Goal: Book appointment/travel/reservation

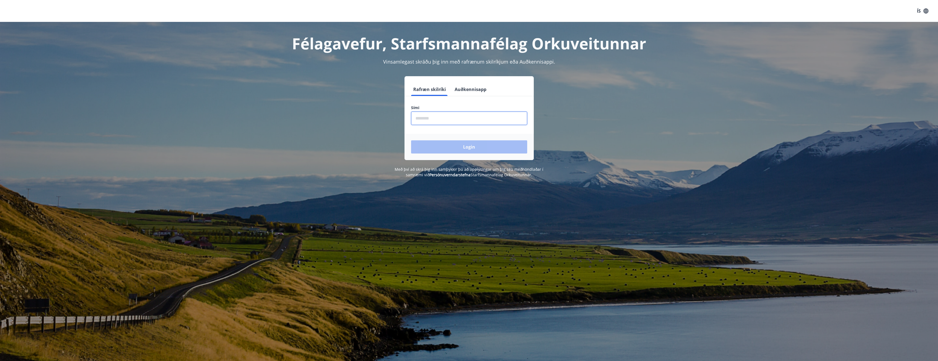
click at [431, 113] on input "phone" at bounding box center [469, 117] width 116 height 13
type input "********"
click at [457, 146] on button "Login" at bounding box center [469, 146] width 116 height 13
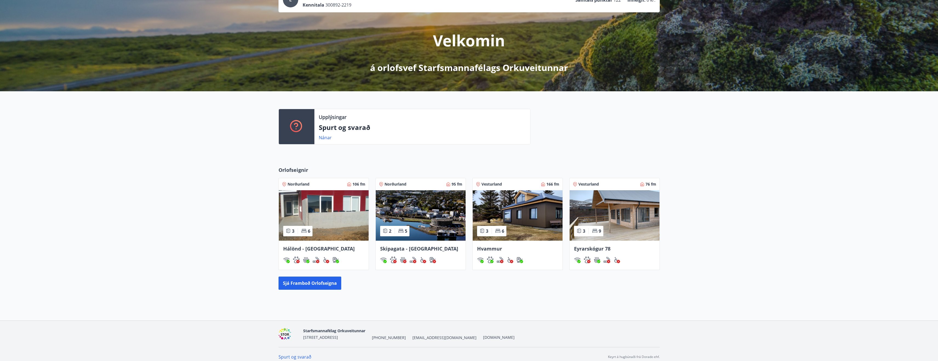
scroll to position [51, 0]
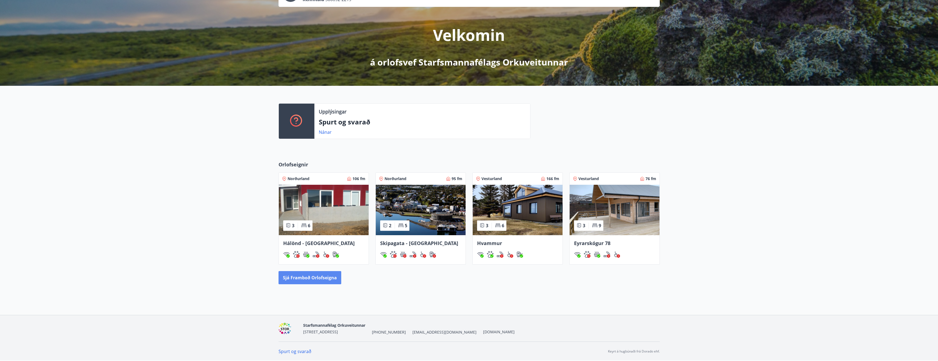
click at [303, 277] on button "Sjá framboð orlofseigna" at bounding box center [310, 277] width 63 height 13
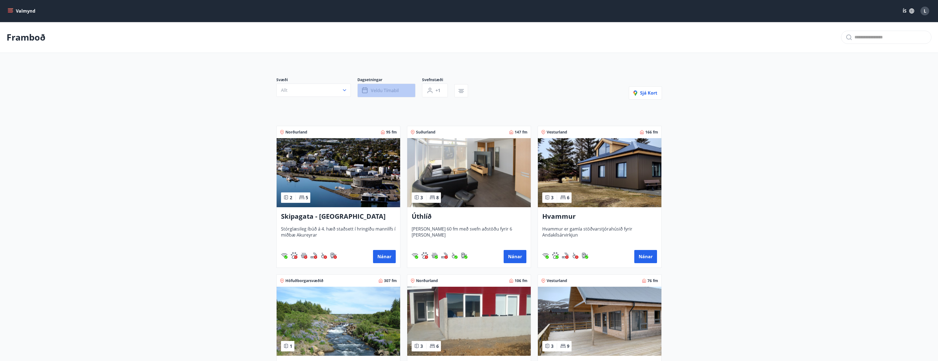
click at [401, 92] on button "Veldu tímabil" at bounding box center [386, 91] width 58 height 14
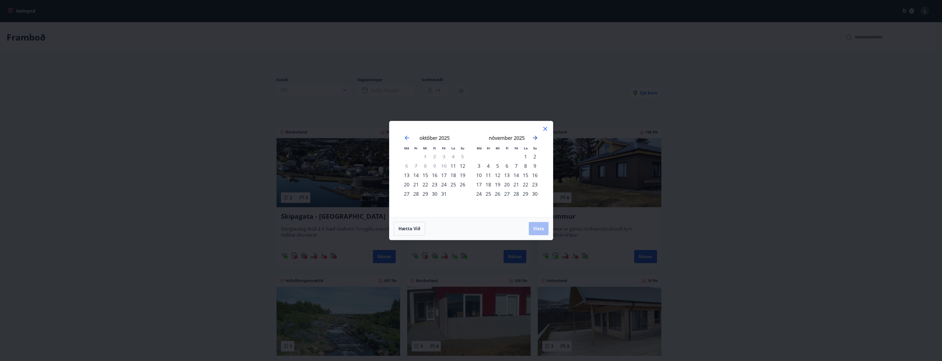
click at [534, 139] on icon "Move forward to switch to the next month." at bounding box center [535, 137] width 7 height 7
click at [516, 155] on div "5" at bounding box center [516, 156] width 9 height 9
click at [535, 155] on div "7" at bounding box center [534, 156] width 9 height 9
click at [536, 229] on span "Vista" at bounding box center [538, 228] width 11 height 6
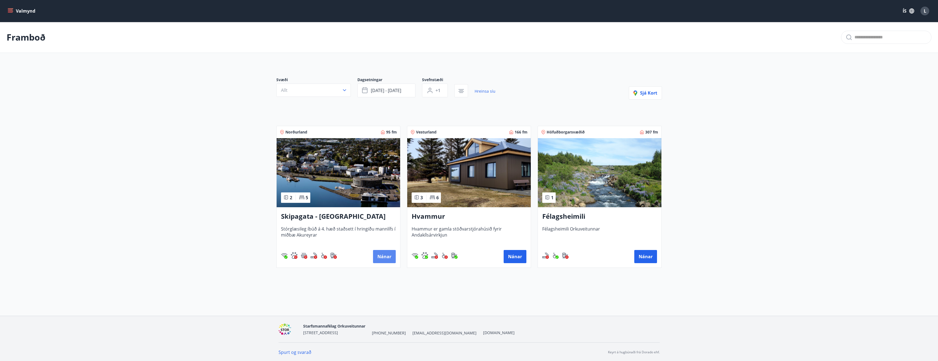
click at [385, 259] on button "Nánar" at bounding box center [384, 256] width 23 height 13
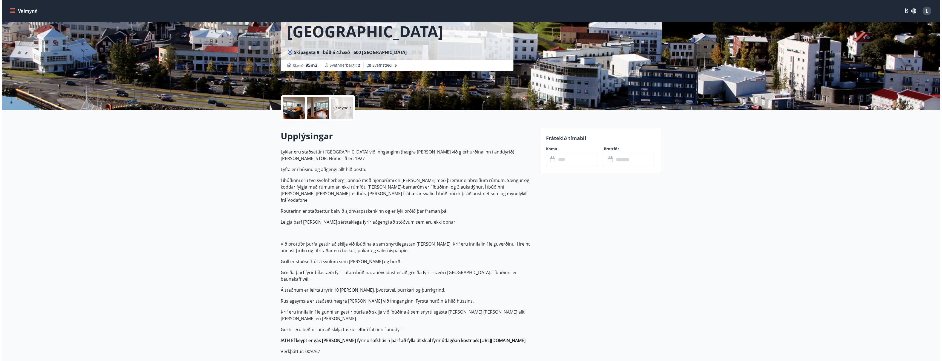
scroll to position [27, 0]
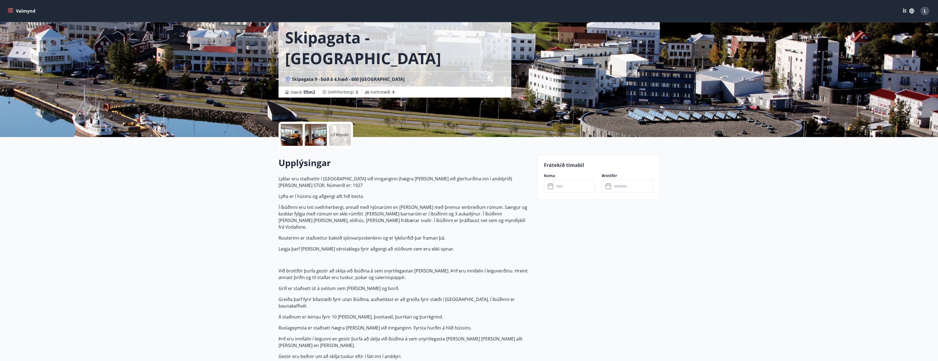
click at [293, 138] on div at bounding box center [292, 135] width 22 height 22
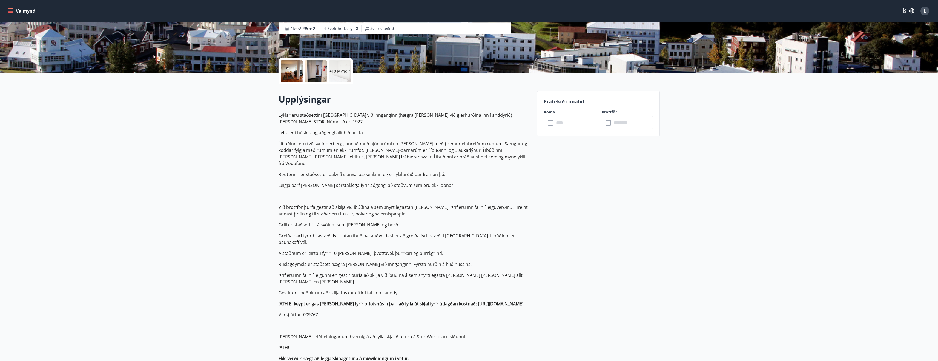
scroll to position [82, 0]
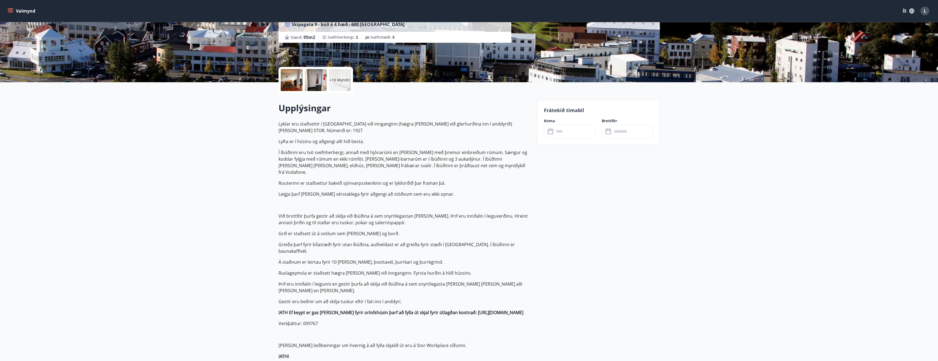
click at [569, 132] on input "text" at bounding box center [574, 131] width 41 height 13
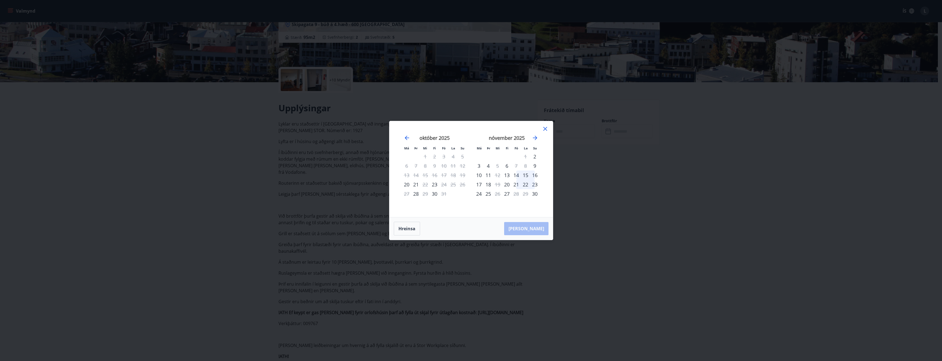
click at [539, 135] on div "nóvember 2025" at bounding box center [506, 140] width 65 height 24
click at [536, 137] on icon "Move forward to switch to the next month." at bounding box center [535, 137] width 7 height 7
click at [517, 158] on div "5" at bounding box center [516, 156] width 9 height 9
click at [535, 157] on div "7" at bounding box center [534, 156] width 9 height 9
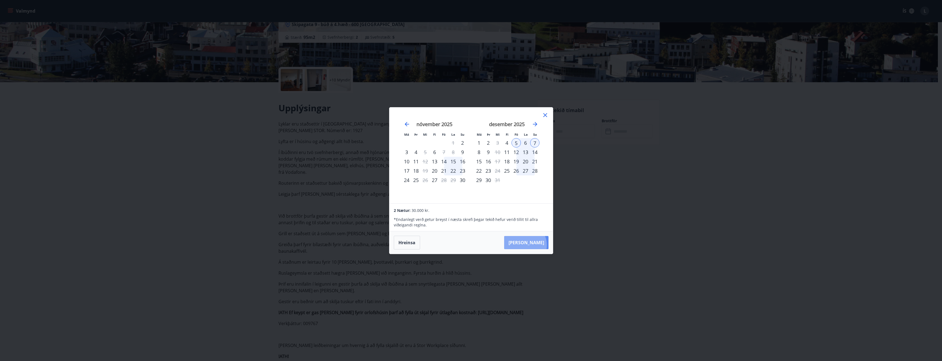
click at [542, 245] on button "[PERSON_NAME]" at bounding box center [526, 242] width 44 height 13
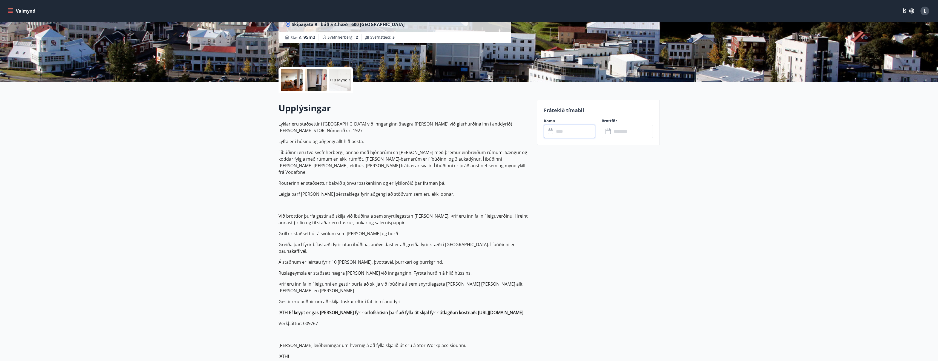
type input "******"
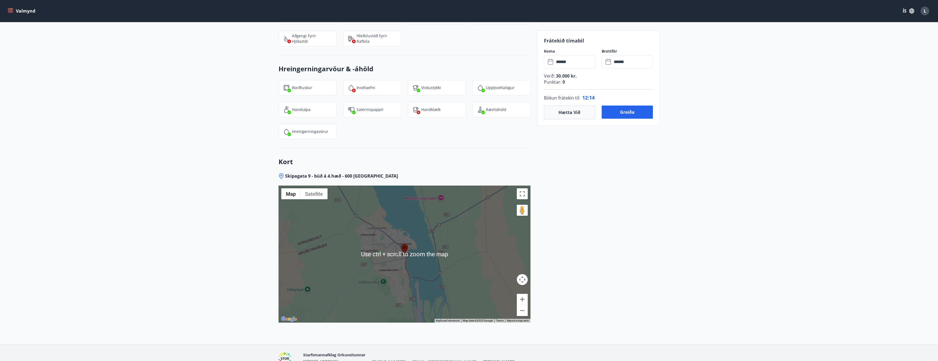
scroll to position [876, 0]
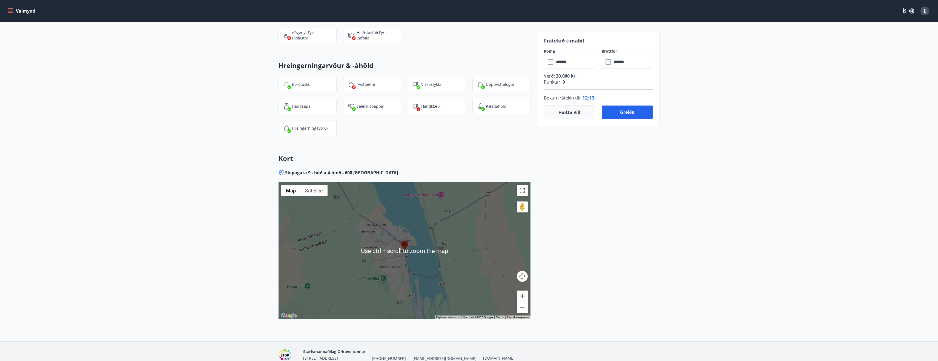
click at [522, 290] on button "Zoom in" at bounding box center [522, 295] width 11 height 11
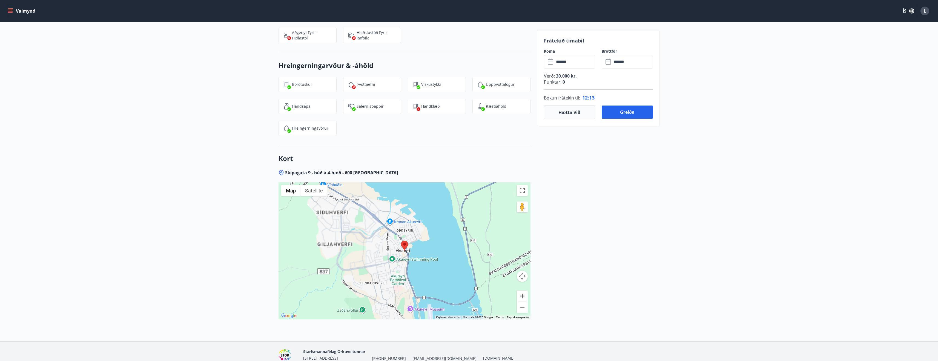
click at [522, 290] on button "Zoom in" at bounding box center [522, 295] width 11 height 11
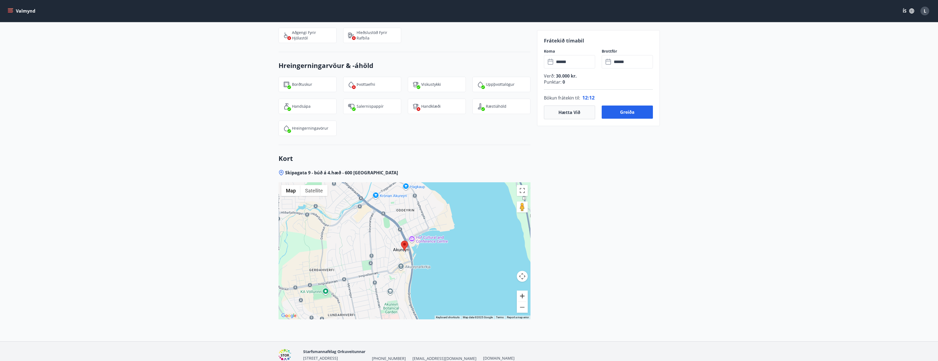
click at [522, 290] on button "Zoom in" at bounding box center [522, 295] width 11 height 11
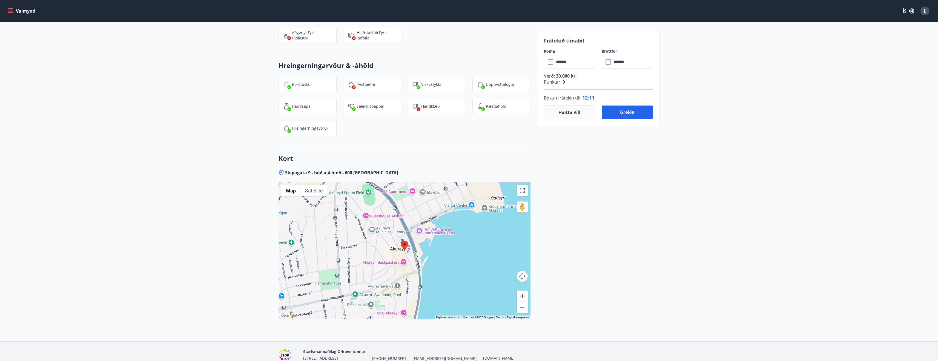
click at [522, 290] on button "Zoom in" at bounding box center [522, 295] width 11 height 11
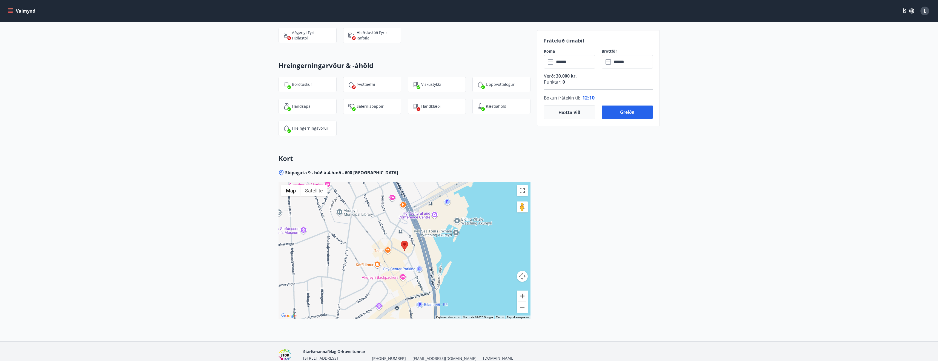
click at [522, 290] on button "Zoom in" at bounding box center [522, 295] width 11 height 11
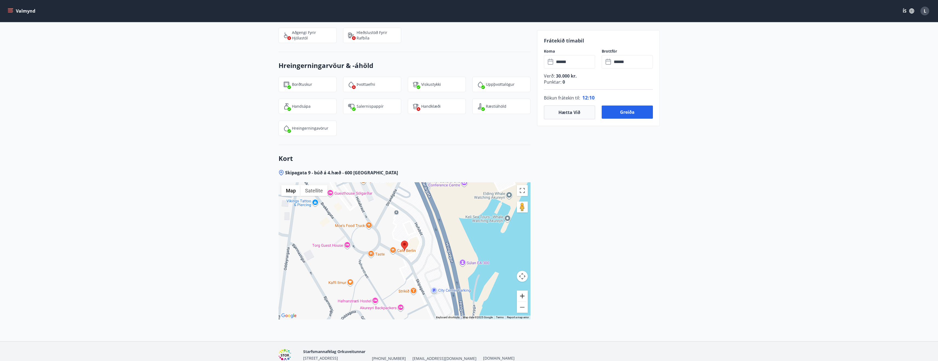
click at [522, 290] on button "Zoom in" at bounding box center [522, 295] width 11 height 11
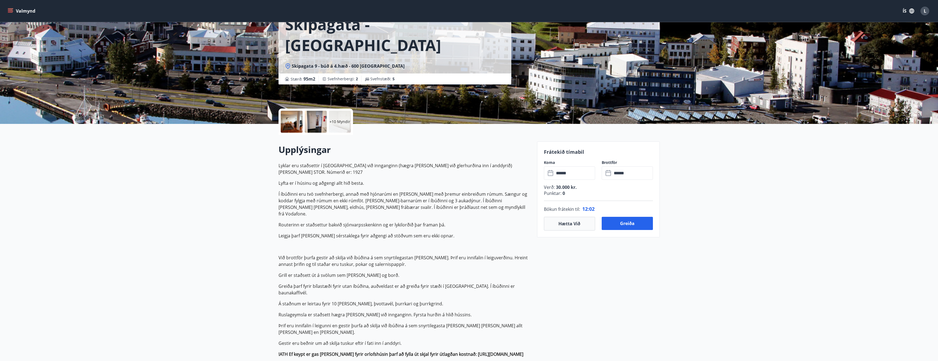
scroll to position [0, 0]
